Goal: Check status

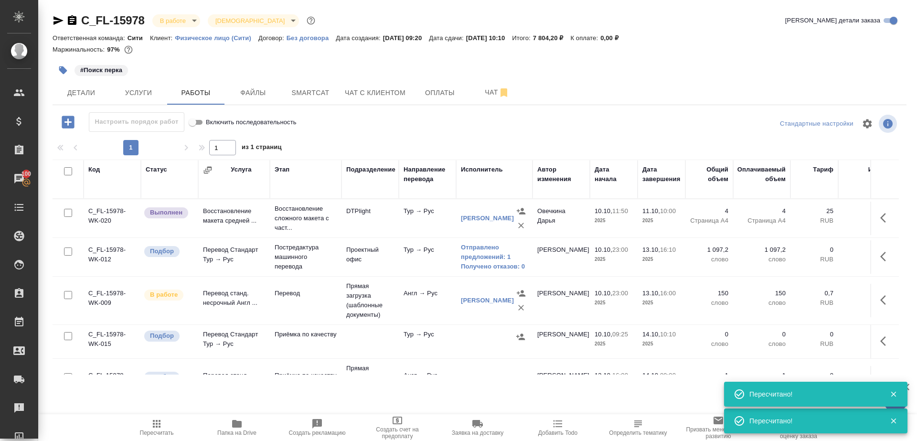
click at [149, 429] on span "Пересчитать" at bounding box center [157, 432] width 34 height 7
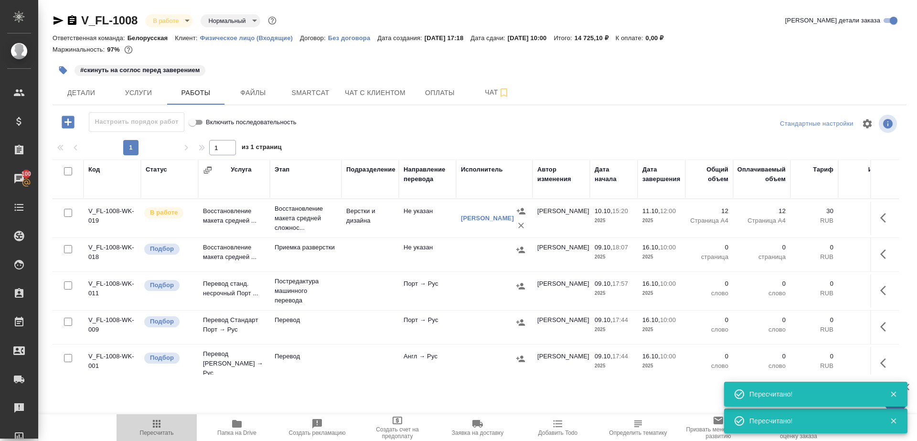
click at [167, 414] on button "Пересчитать" at bounding box center [156, 427] width 80 height 27
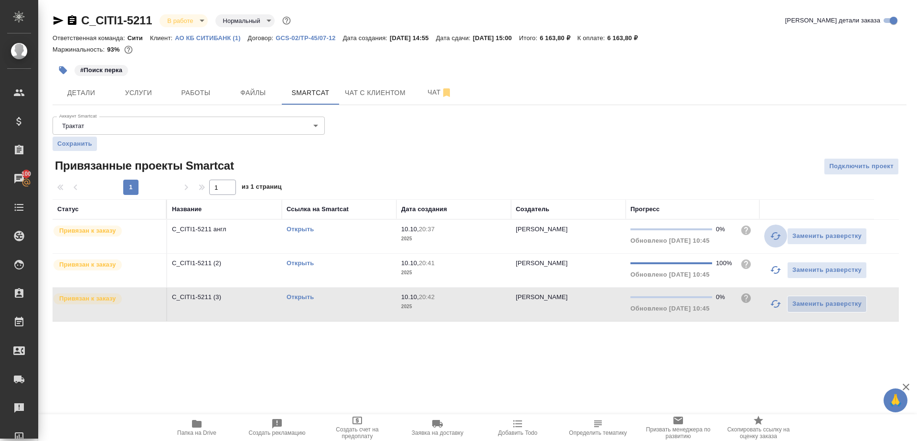
click at [770, 233] on icon "button" at bounding box center [775, 235] width 11 height 11
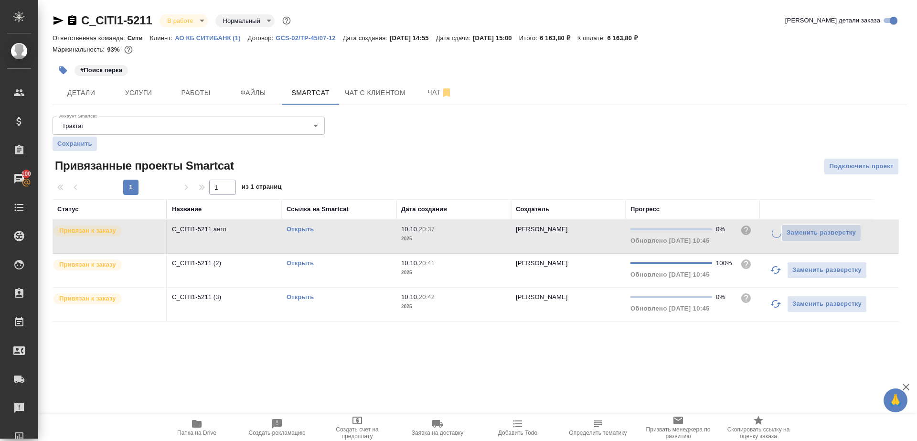
click at [771, 299] on icon "button" at bounding box center [775, 303] width 11 height 11
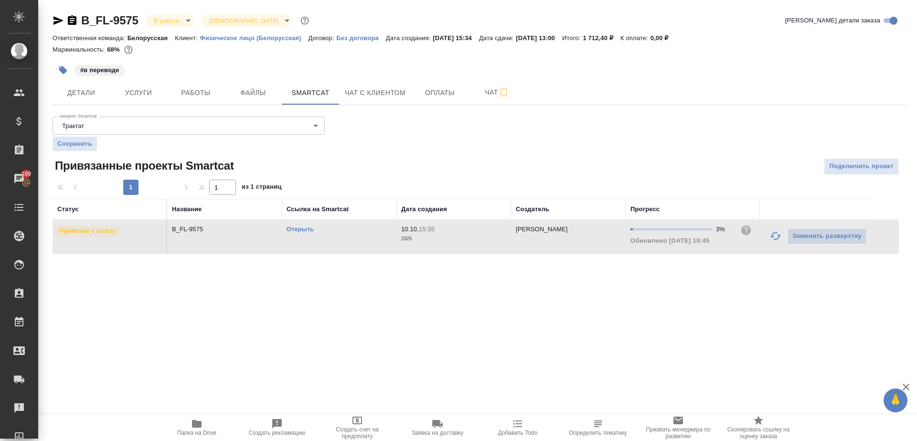
click at [773, 235] on icon "button" at bounding box center [775, 235] width 11 height 11
click at [489, 317] on div ".cls-1 fill:#fff; AWATERA [PERSON_NAME] Клиенты Спецификации Заказы 100 Чаты To…" at bounding box center [458, 220] width 917 height 441
click at [302, 225] on link "Открыть" at bounding box center [299, 228] width 27 height 7
